Goal: Entertainment & Leisure: Consume media (video, audio)

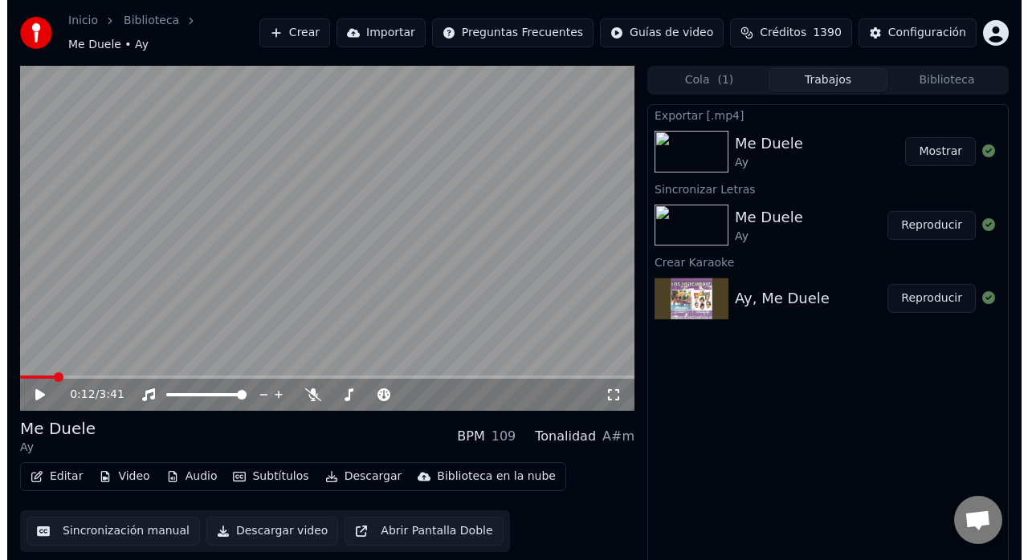
scroll to position [12, 0]
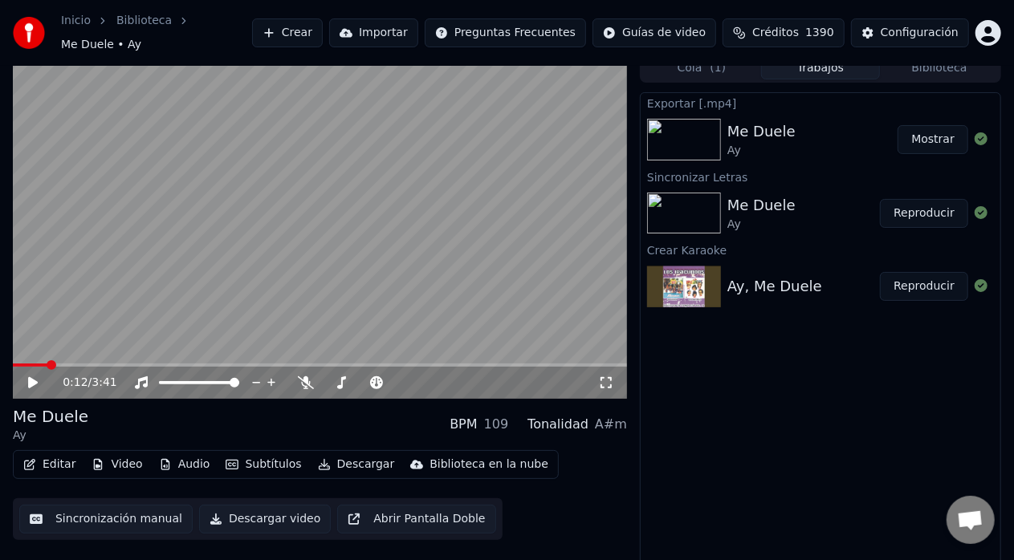
click at [474, 167] on video at bounding box center [320, 226] width 614 height 345
click at [32, 378] on icon at bounding box center [33, 383] width 8 height 10
click at [323, 34] on button "Crear" at bounding box center [287, 32] width 71 height 29
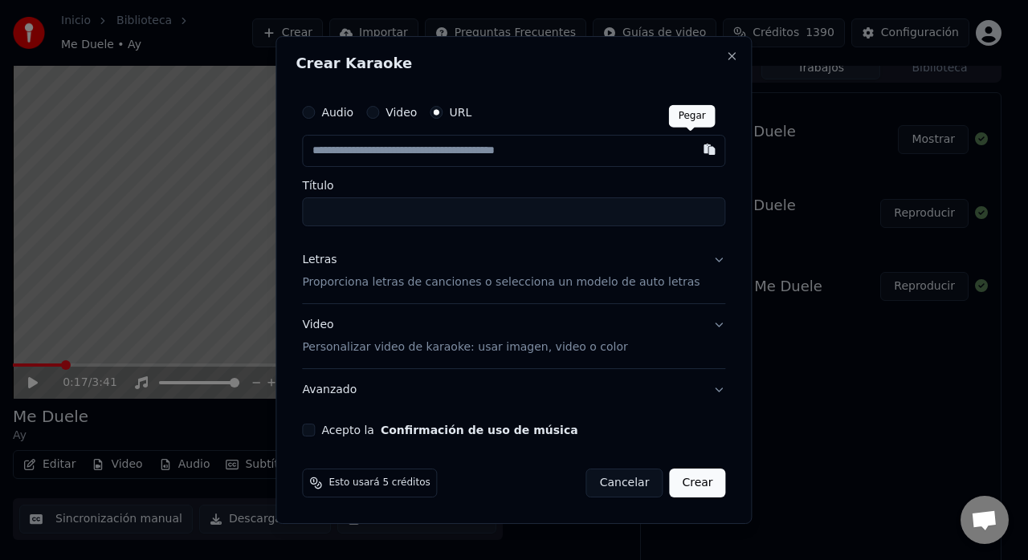
click at [695, 148] on button "button" at bounding box center [710, 149] width 32 height 29
type input "**********"
click at [661, 284] on p "Proporciona letras de canciones o selecciona un modelo de auto letras" at bounding box center [500, 283] width 397 height 16
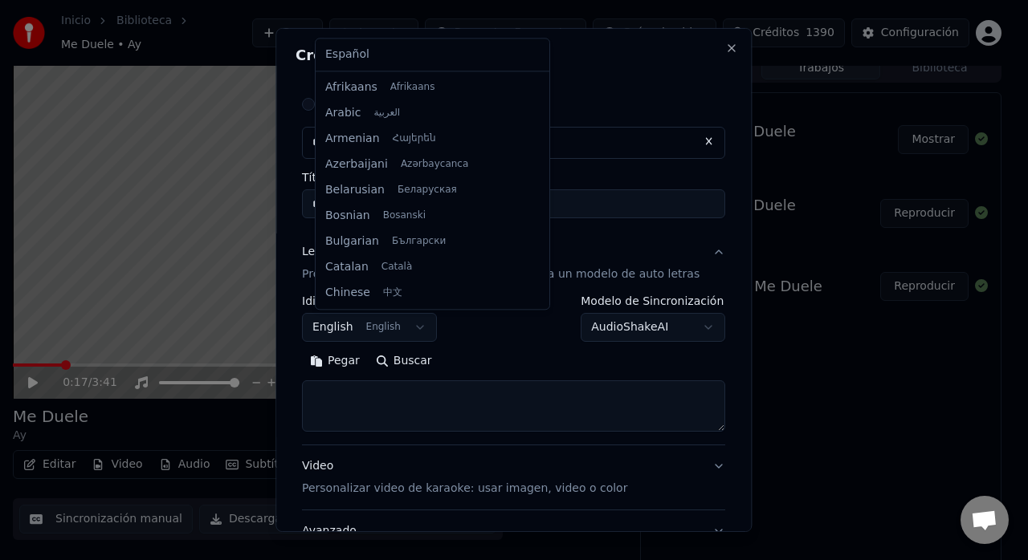
click at [413, 324] on body "**********" at bounding box center [507, 268] width 1014 height 560
select select "**"
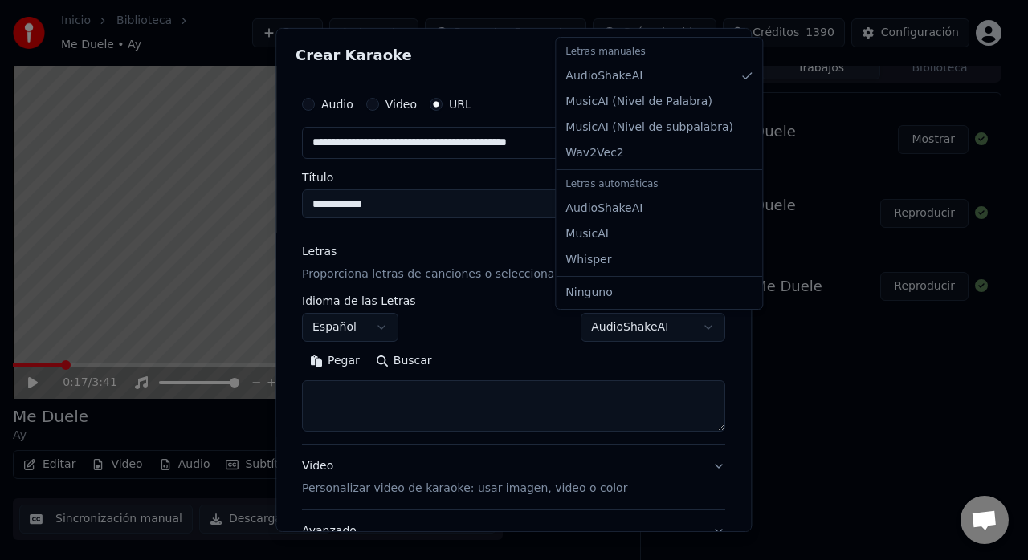
click at [682, 328] on body "**********" at bounding box center [507, 268] width 1014 height 560
select select "**********"
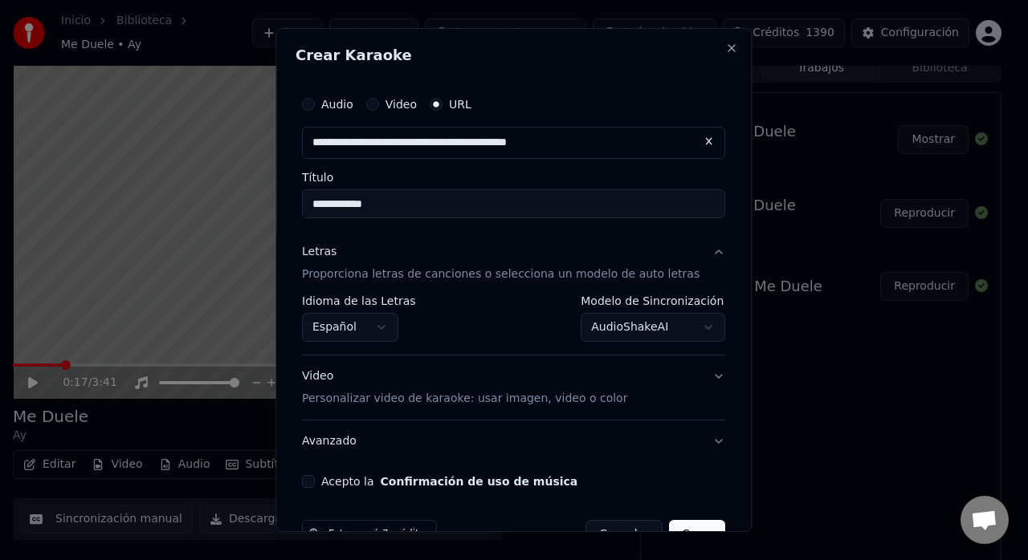
scroll to position [42, 0]
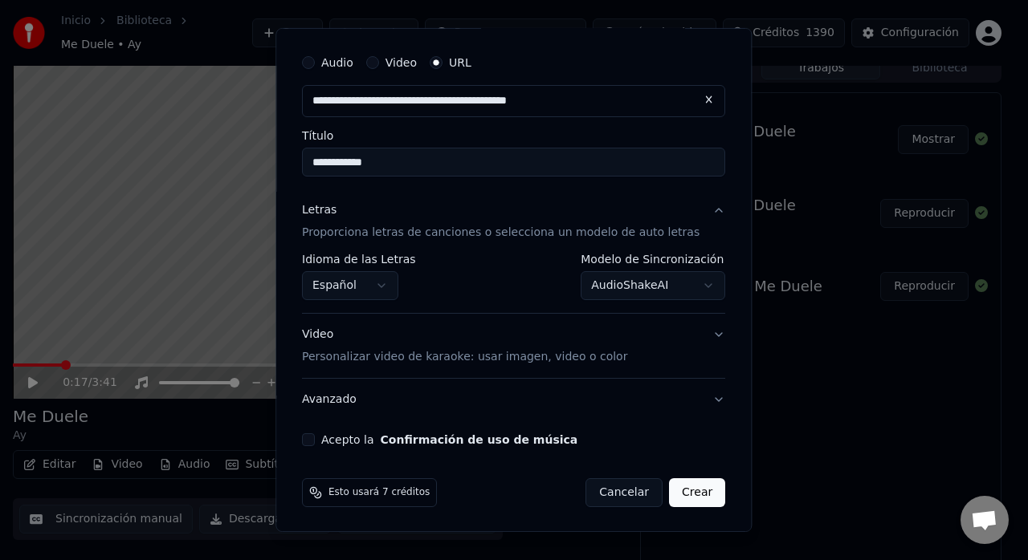
click at [594, 353] on p "Personalizar video de karaoke: usar imagen, video o color" at bounding box center [464, 357] width 325 height 16
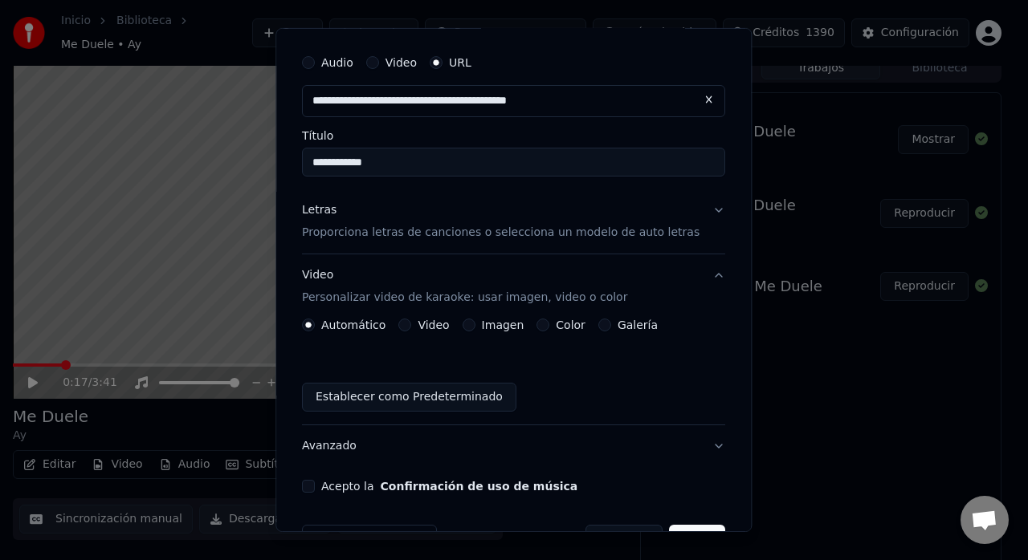
click at [628, 329] on label "Galería" at bounding box center [637, 324] width 40 height 11
click at [611, 329] on button "Galería" at bounding box center [604, 325] width 13 height 13
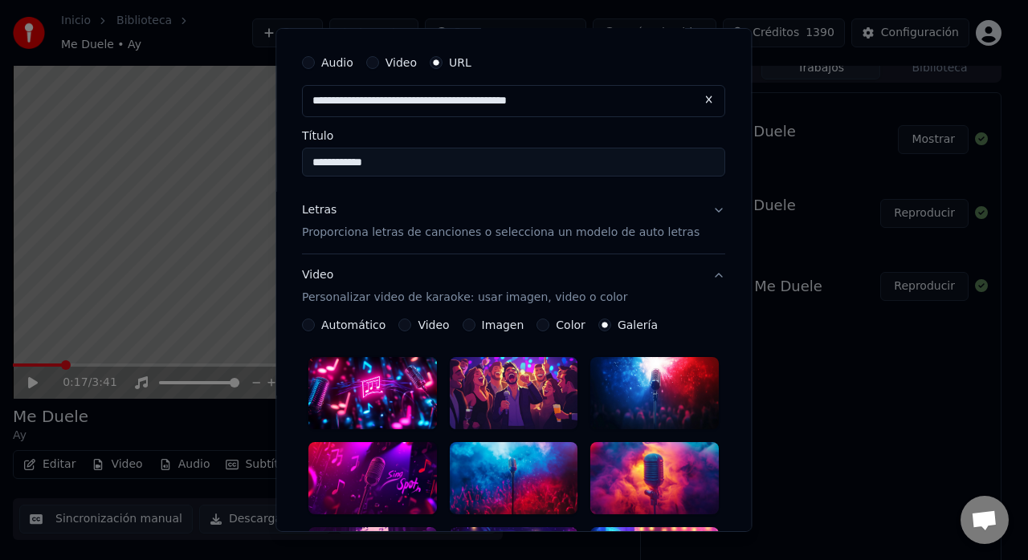
click at [531, 460] on div at bounding box center [514, 478] width 128 height 72
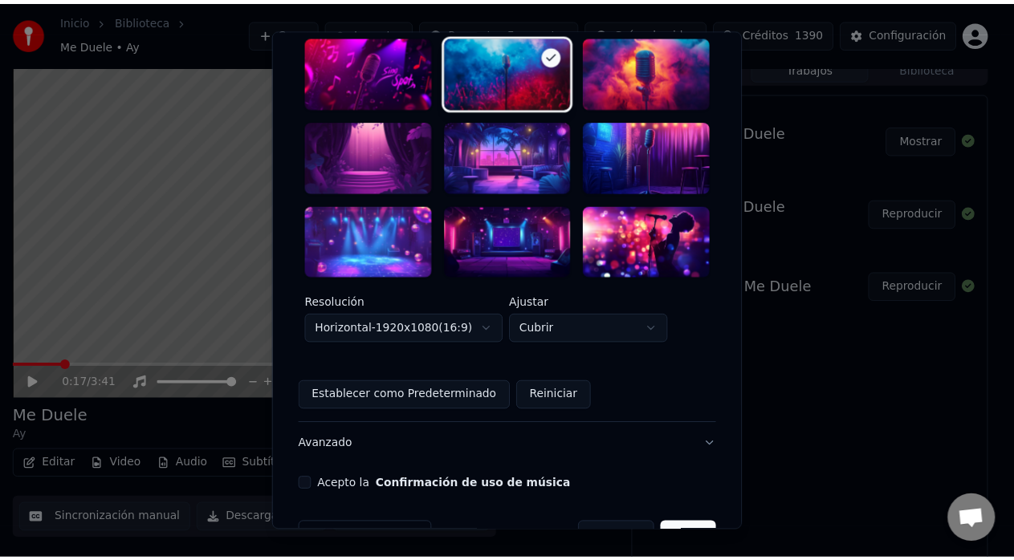
scroll to position [465, 0]
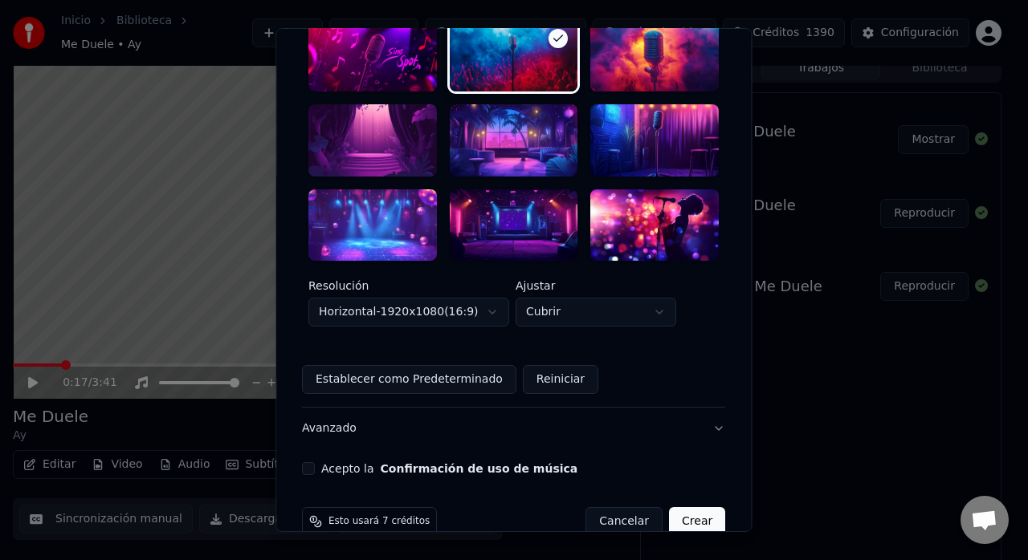
click at [332, 462] on div "Acepto la Confirmación de uso de música" at bounding box center [513, 468] width 423 height 13
click at [315, 462] on button "Acepto la Confirmación de uso de música" at bounding box center [308, 468] width 13 height 13
click at [669, 507] on button "Crear" at bounding box center [697, 521] width 56 height 29
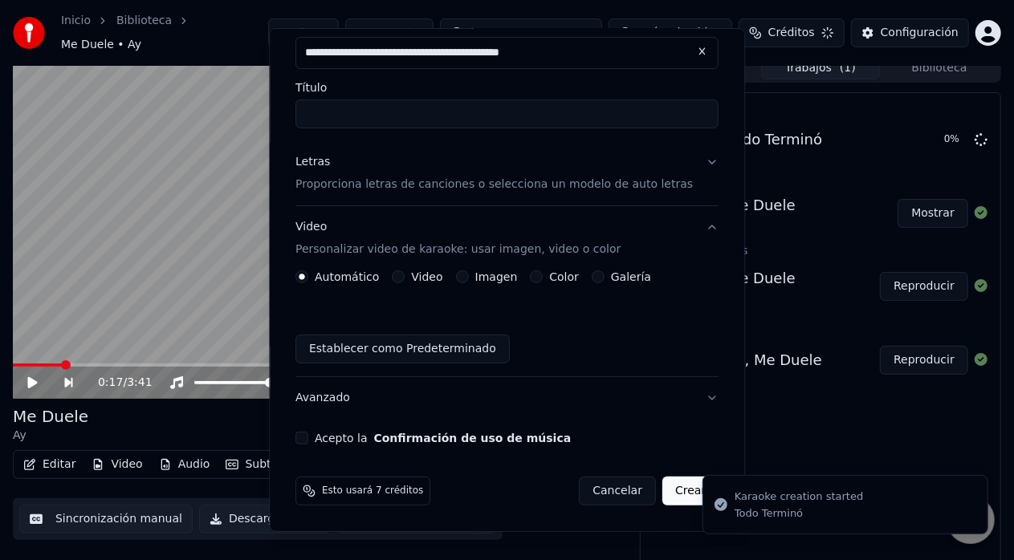
scroll to position [88, 0]
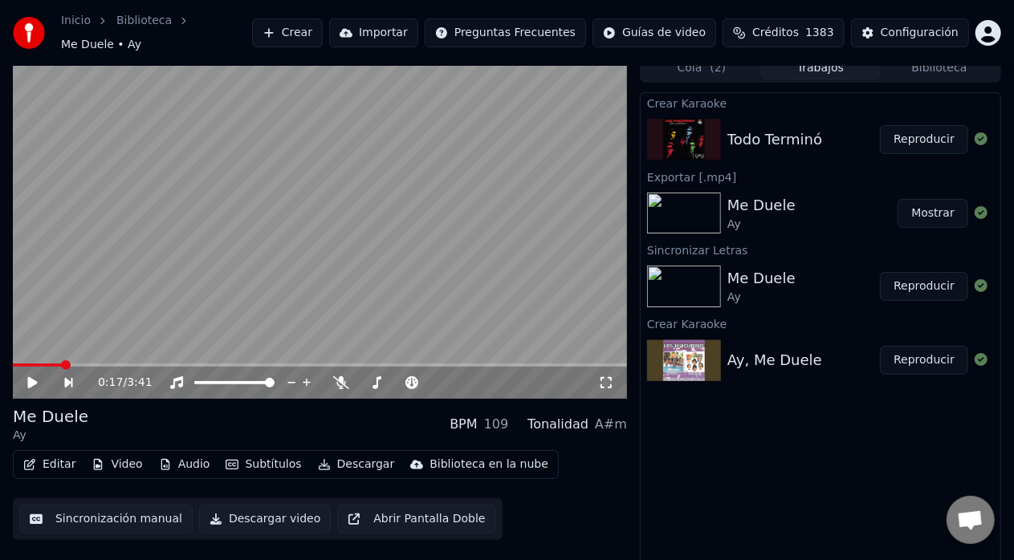
click at [926, 130] on button "Reproducir" at bounding box center [924, 139] width 88 height 29
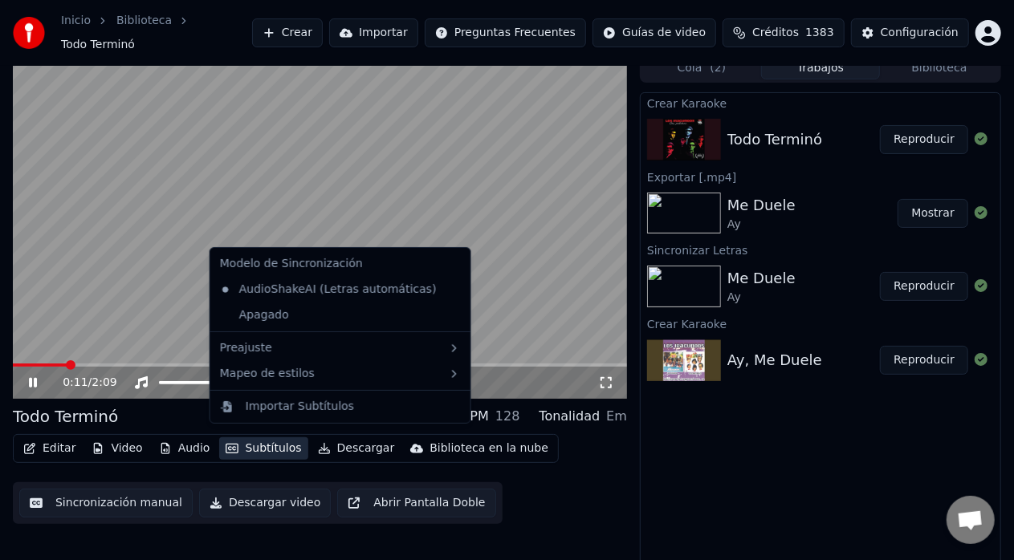
click at [257, 438] on button "Subtítulos" at bounding box center [263, 448] width 88 height 22
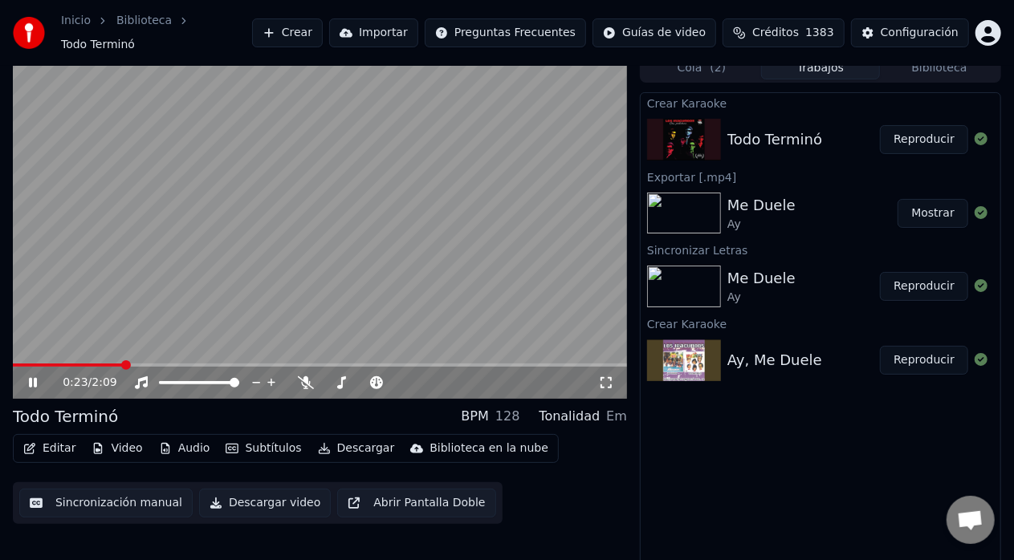
drag, startPoint x: 21, startPoint y: 214, endPoint x: 0, endPoint y: 212, distance: 20.9
click at [0, 212] on div "0:23 / 2:09 Todo Terminó BPM 128 Tonalidad Em Editar Video Audio Subtítulos Des…" at bounding box center [507, 311] width 1014 height 515
click at [558, 409] on div "Tonalidad" at bounding box center [569, 416] width 61 height 19
click at [457, 383] on icon at bounding box center [457, 384] width 8 height 2
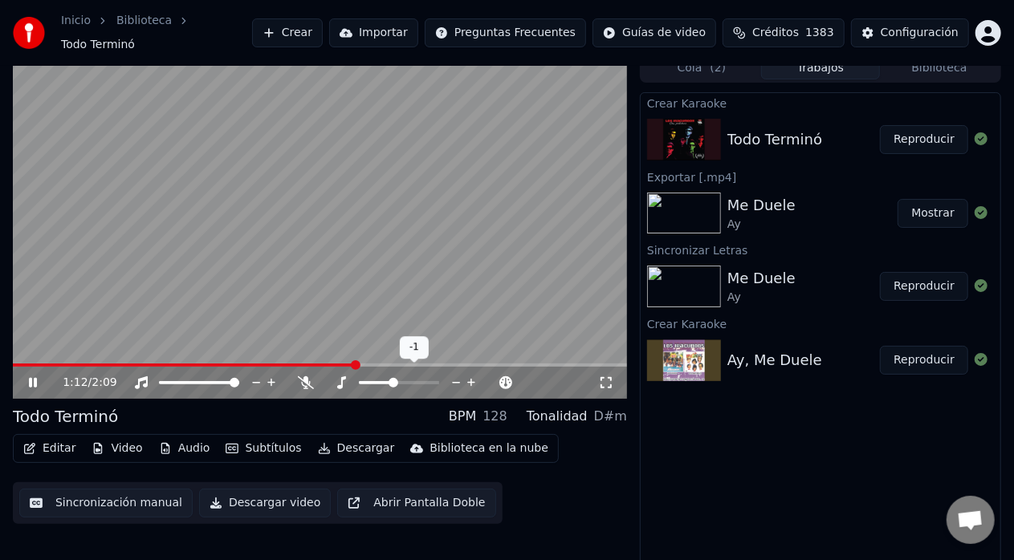
click at [457, 383] on icon at bounding box center [457, 384] width 8 height 2
click at [24, 355] on video at bounding box center [320, 226] width 614 height 345
click at [21, 364] on span at bounding box center [18, 365] width 10 height 3
click at [13, 364] on span at bounding box center [13, 365] width 0 height 3
click at [33, 377] on icon at bounding box center [33, 382] width 10 height 11
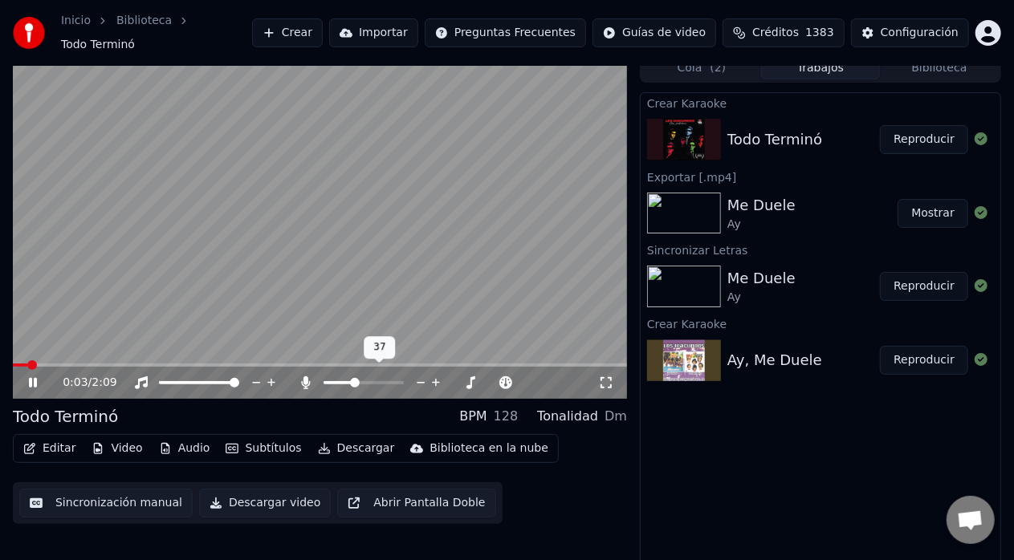
click at [360, 378] on span at bounding box center [355, 383] width 10 height 10
click at [25, 364] on span at bounding box center [20, 365] width 14 height 3
click at [99, 364] on span at bounding box center [56, 365] width 86 height 3
click at [54, 364] on span at bounding box center [34, 365] width 43 height 3
click at [26, 377] on icon at bounding box center [44, 382] width 37 height 13
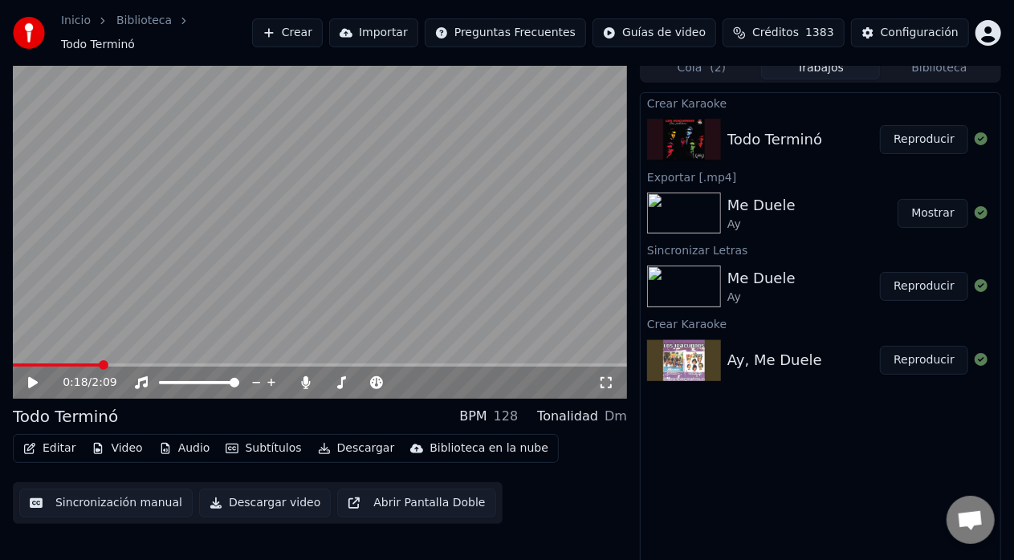
click at [26, 377] on icon at bounding box center [44, 382] width 37 height 13
click at [340, 379] on icon at bounding box center [341, 382] width 9 height 13
click at [452, 375] on icon at bounding box center [456, 383] width 15 height 16
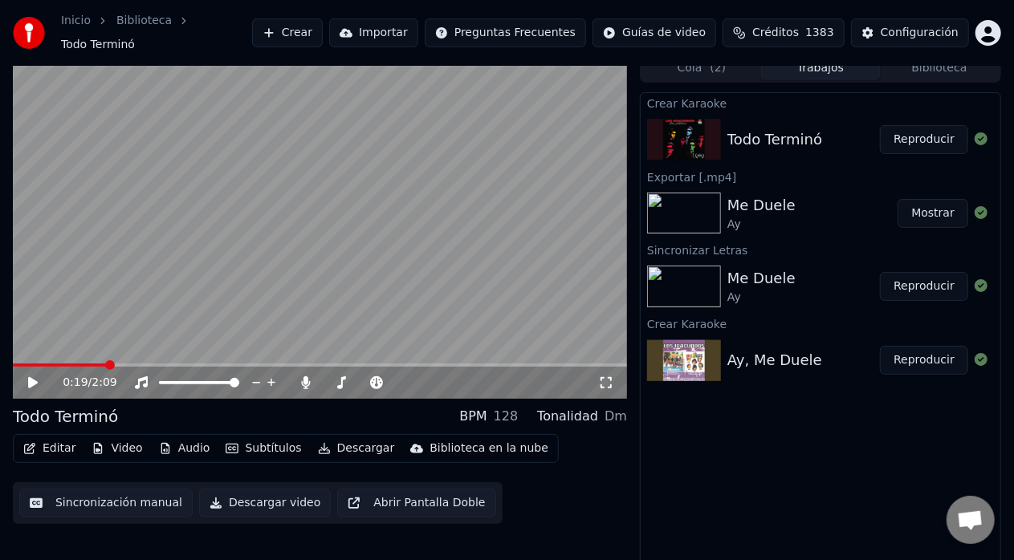
click at [22, 364] on span at bounding box center [60, 365] width 94 height 3
click at [332, 381] on span at bounding box center [328, 382] width 9 height 3
click at [324, 379] on span at bounding box center [329, 383] width 10 height 10
click at [197, 375] on div at bounding box center [213, 383] width 129 height 16
click at [31, 379] on icon at bounding box center [33, 382] width 10 height 11
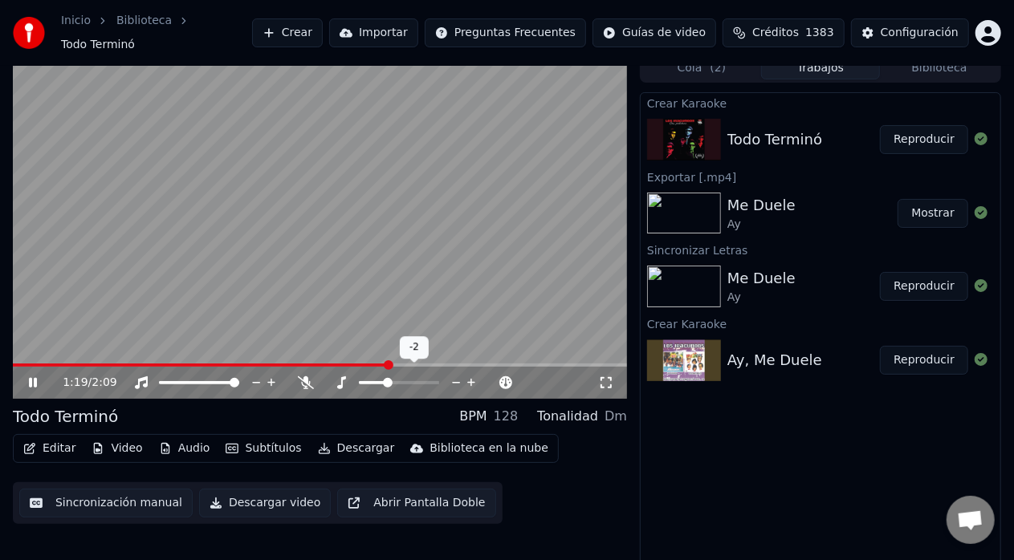
click at [467, 376] on icon at bounding box center [471, 383] width 15 height 16
click at [30, 354] on video at bounding box center [320, 226] width 614 height 345
click at [25, 364] on span at bounding box center [20, 365] width 14 height 3
click at [13, 364] on span at bounding box center [13, 365] width 0 height 3
click at [26, 376] on icon at bounding box center [44, 382] width 37 height 13
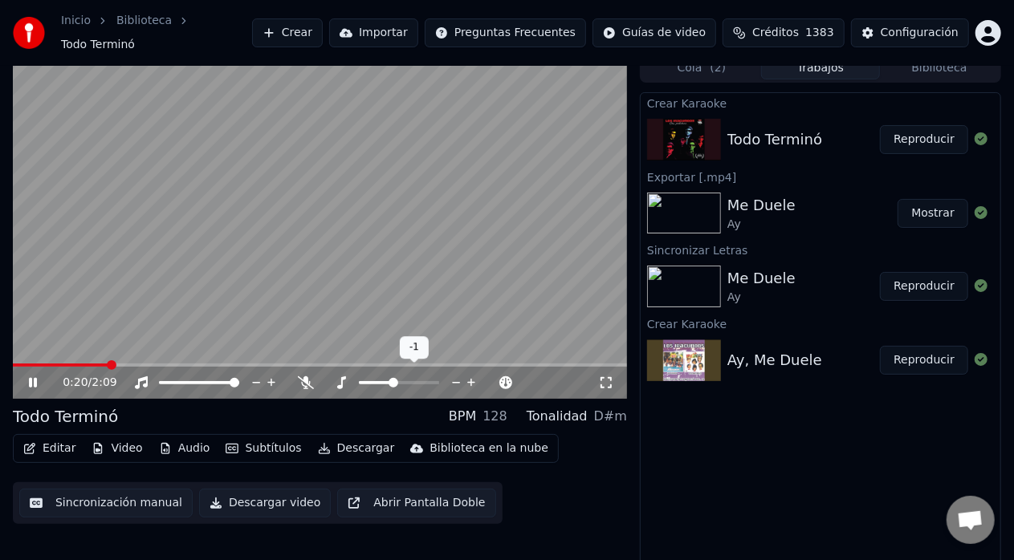
click at [454, 375] on icon at bounding box center [456, 383] width 15 height 16
click at [28, 376] on icon at bounding box center [44, 382] width 37 height 13
